Goal: Find specific page/section: Find specific page/section

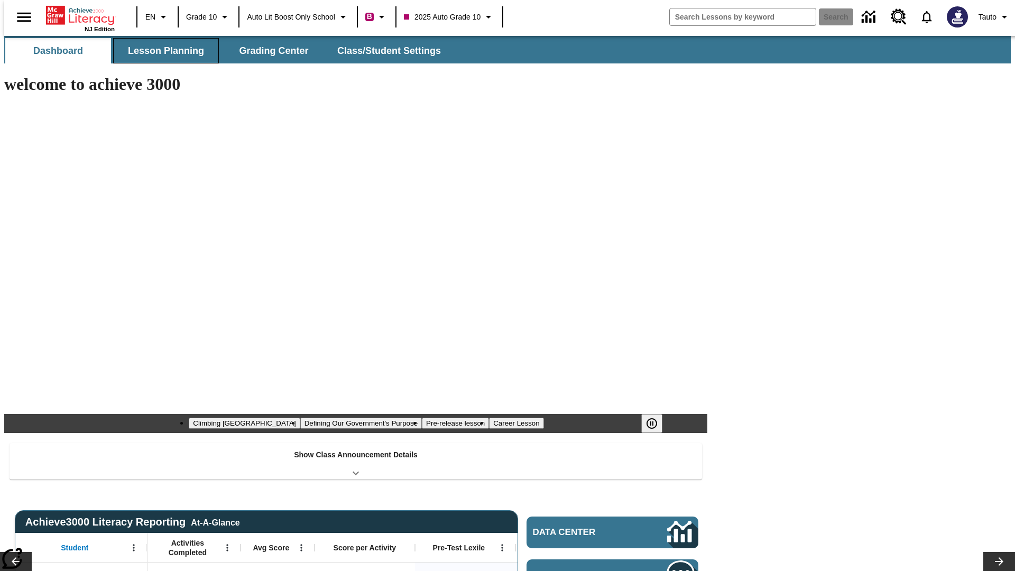
click at [162, 51] on span "Lesson Planning" at bounding box center [166, 51] width 76 height 12
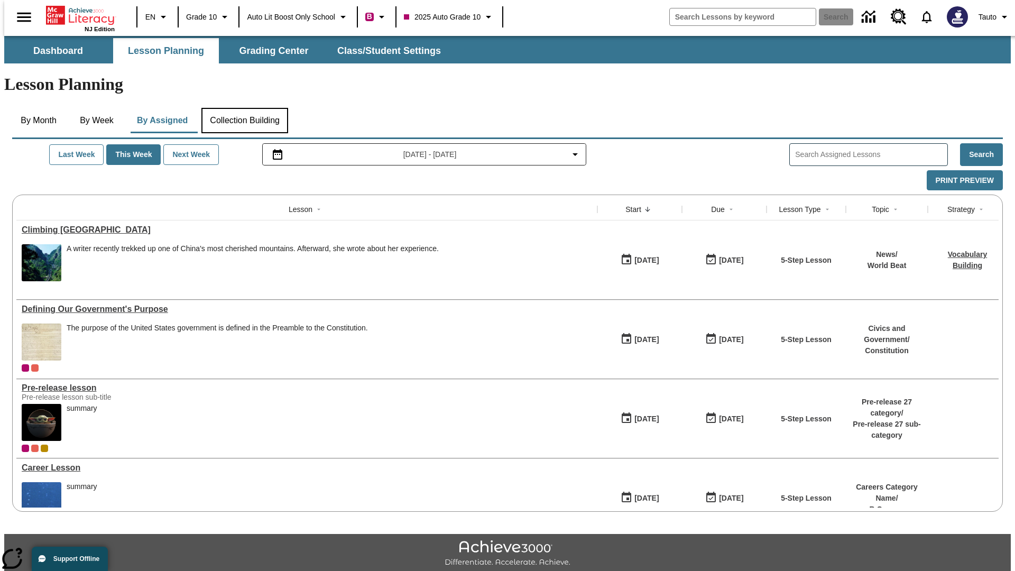
click at [244, 108] on button "Collection Building" at bounding box center [244, 120] width 87 height 25
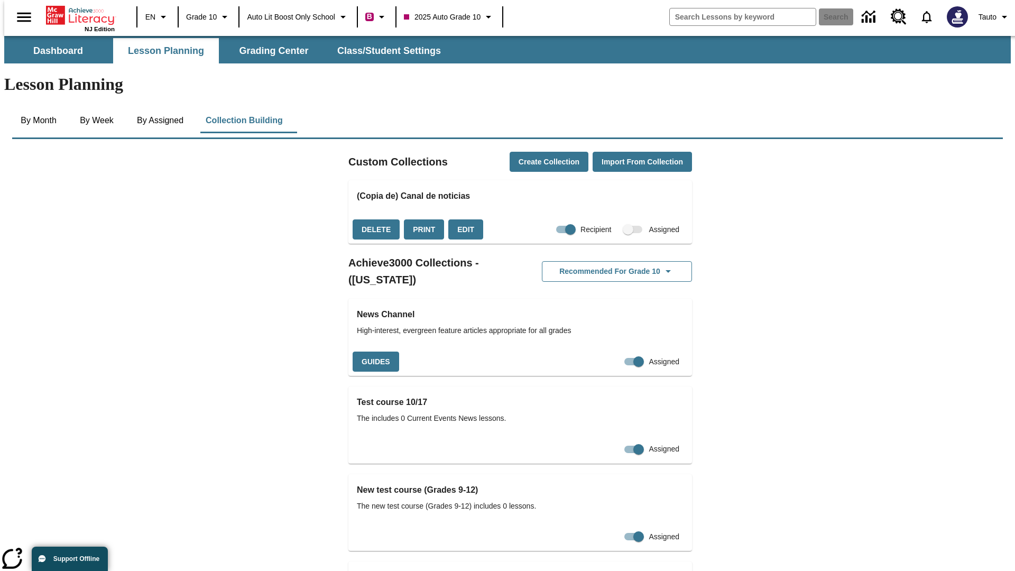
checkbox input "true"
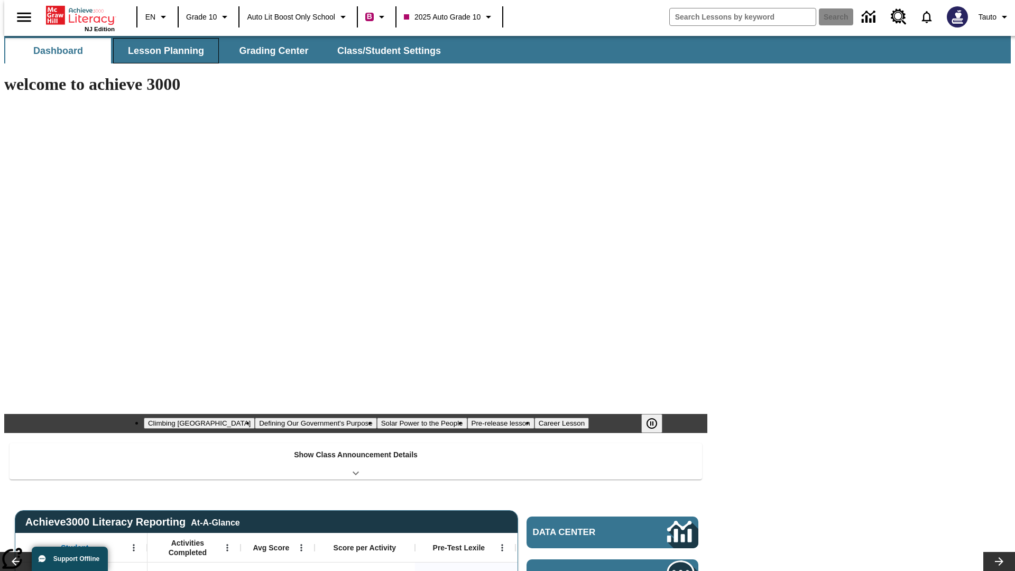
click at [162, 51] on span "Lesson Planning" at bounding box center [166, 51] width 76 height 12
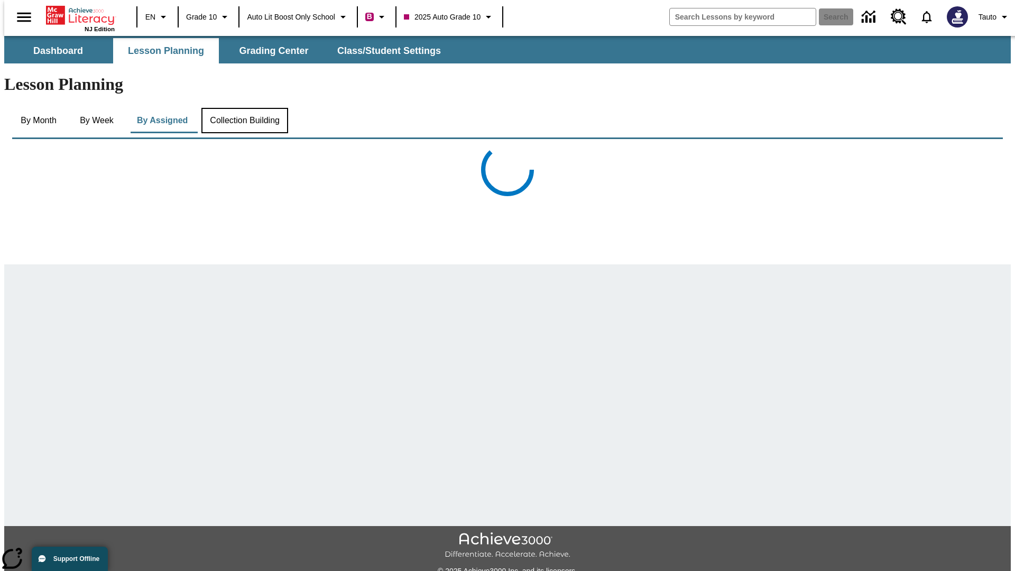
click at [244, 108] on button "Collection Building" at bounding box center [244, 120] width 87 height 25
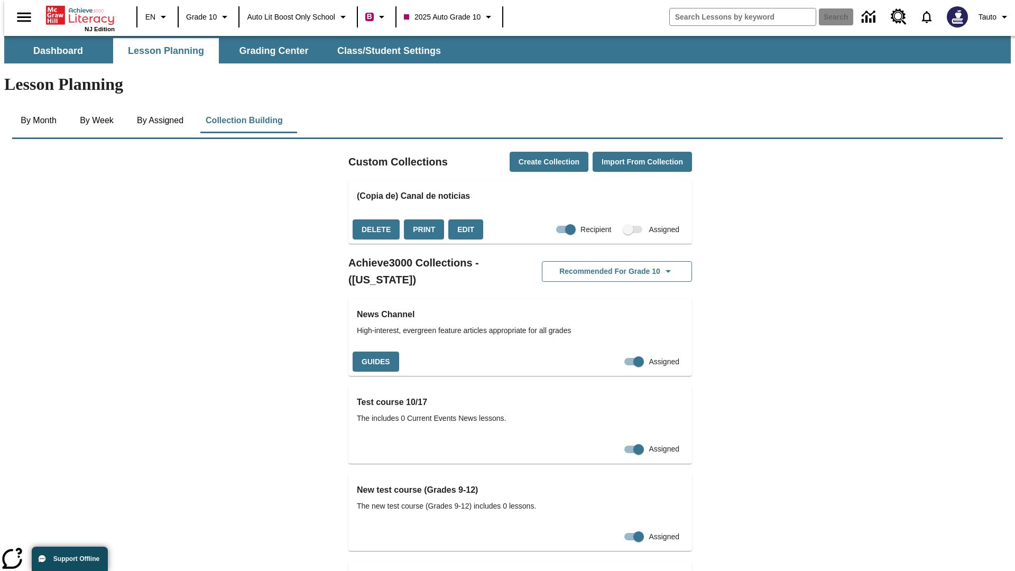
checkbox input "false"
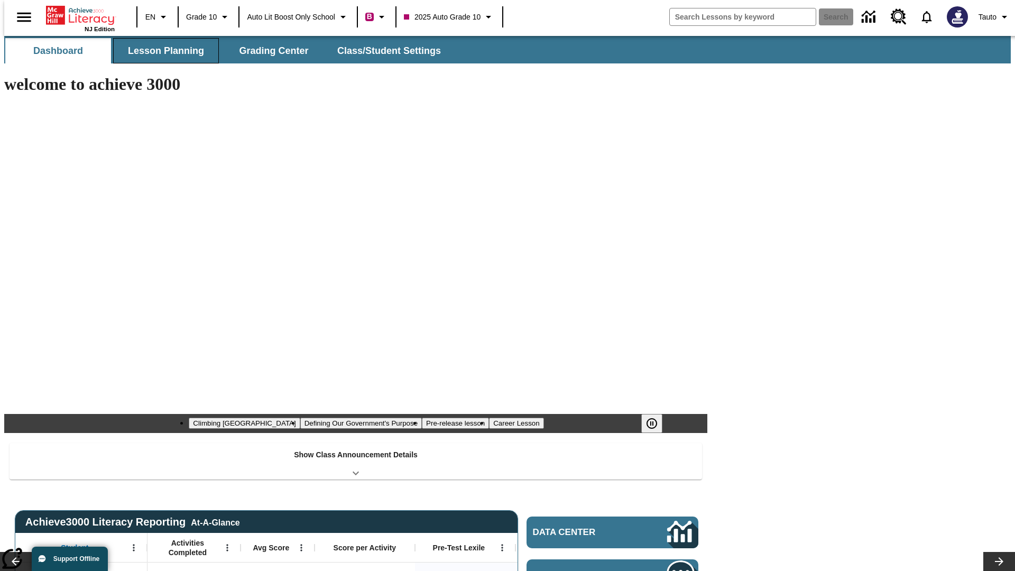
click at [162, 51] on span "Lesson Planning" at bounding box center [166, 51] width 76 height 12
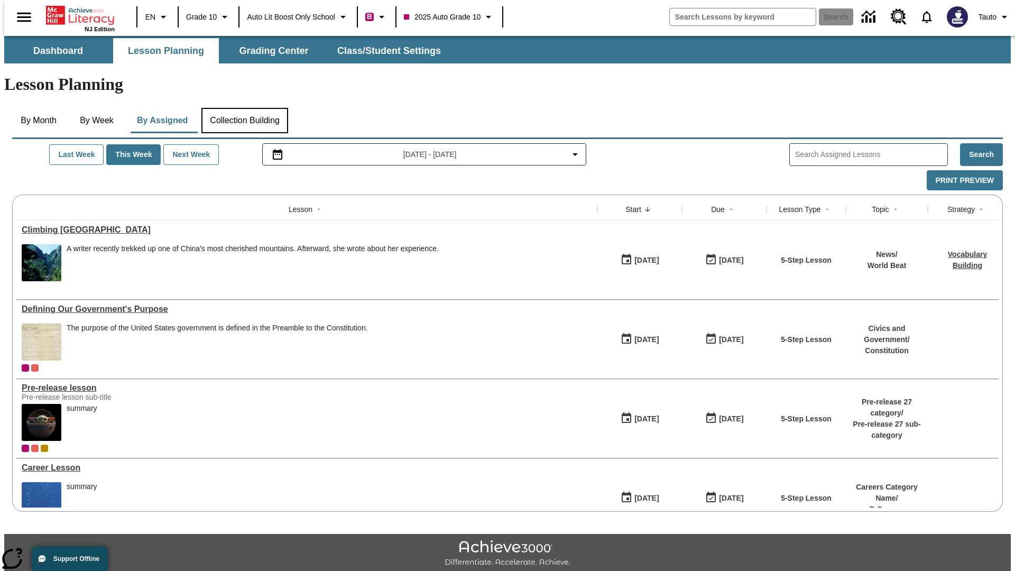
click at [244, 108] on button "Collection Building" at bounding box center [244, 120] width 87 height 25
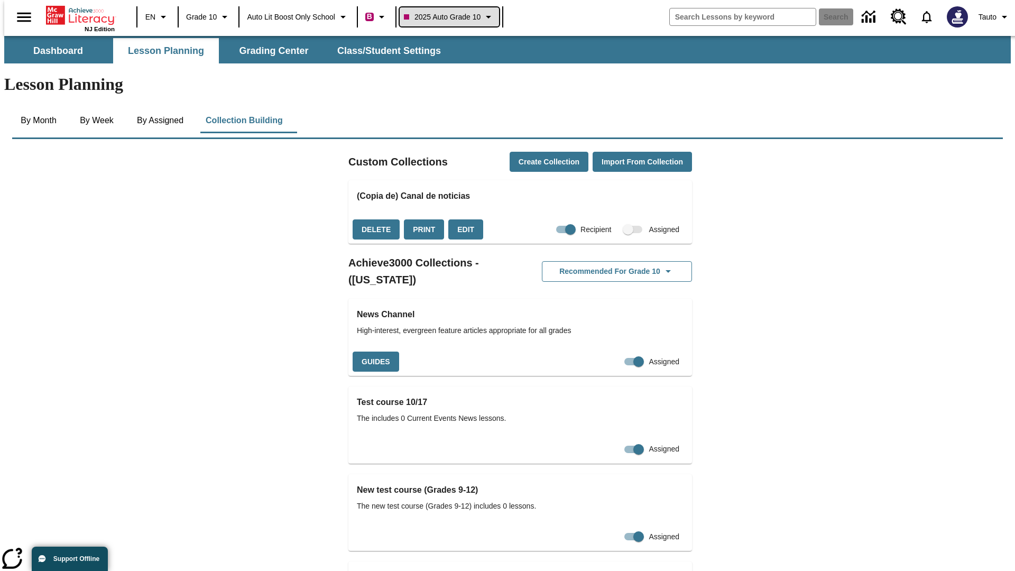
click at [452, 17] on span "2025 Auto Grade 10" at bounding box center [442, 17] width 77 height 11
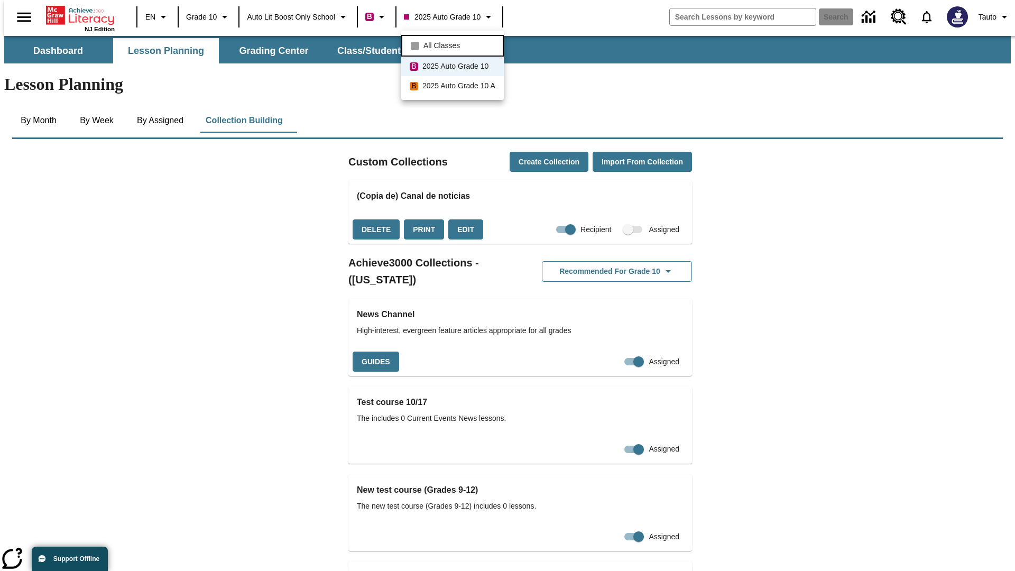
click at [454, 44] on span "All Classes" at bounding box center [441, 45] width 36 height 11
